Goal: Use online tool/utility: Use online tool/utility

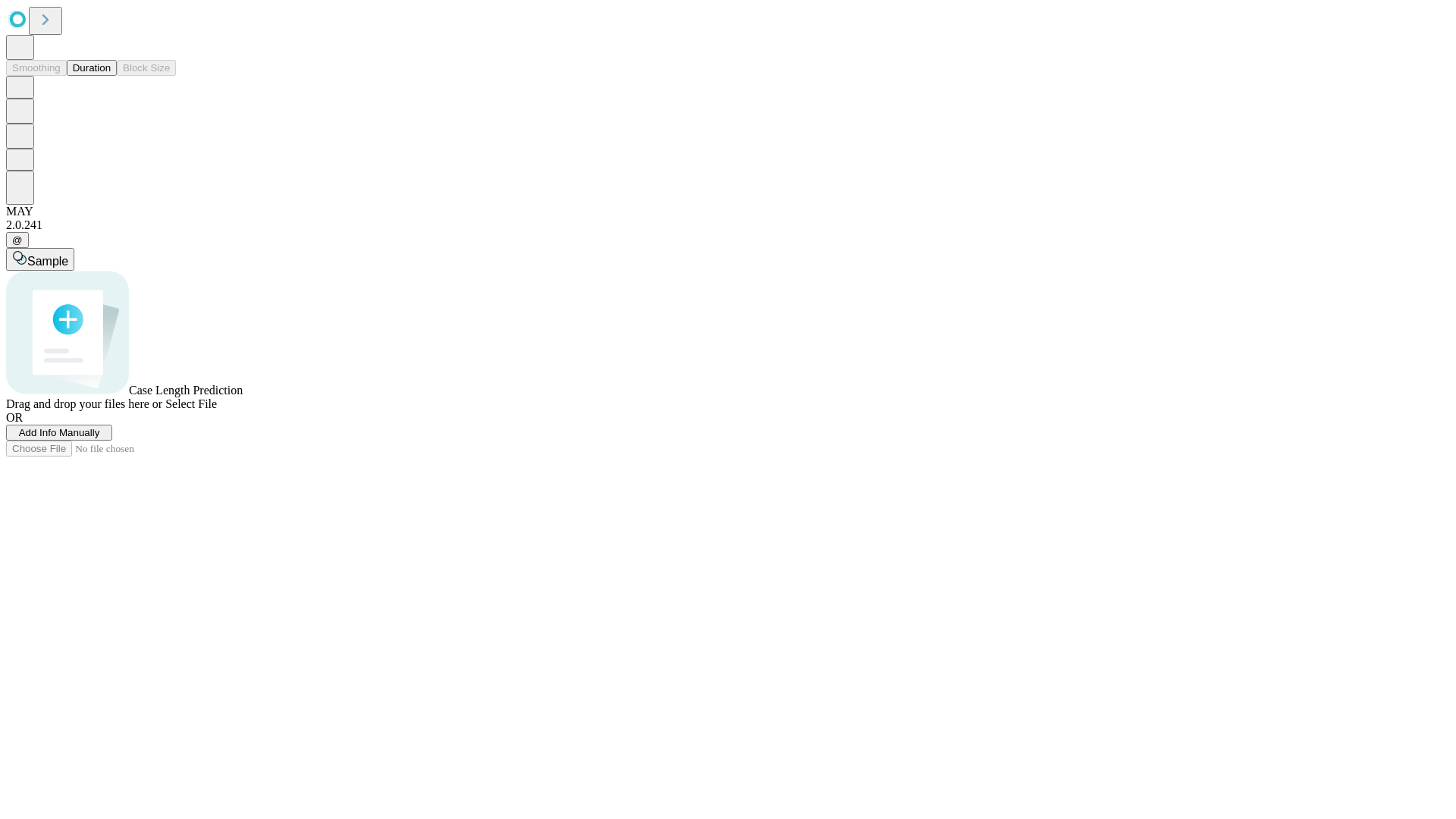
click at [111, 76] on button "Duration" at bounding box center [91, 67] width 50 height 16
click at [217, 410] on span "Select File" at bounding box center [191, 404] width 52 height 13
